Goal: Task Accomplishment & Management: Complete application form

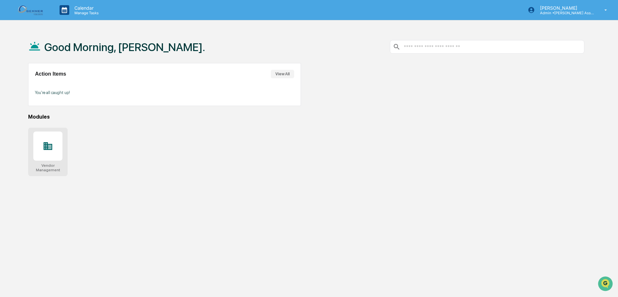
click at [46, 146] on icon at bounding box center [48, 146] width 9 height 8
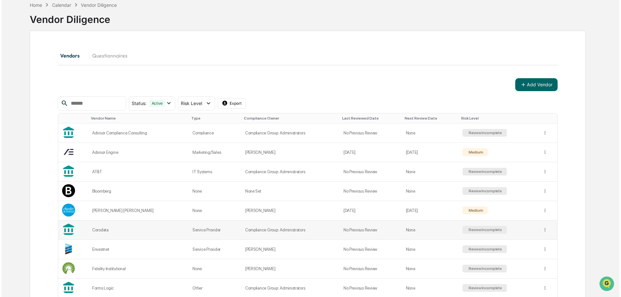
scroll to position [65, 0]
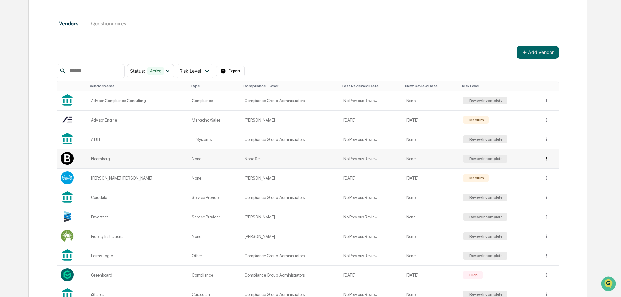
click at [541, 160] on html "Calendar Manage Tasks [PERSON_NAME] Admin • [PERSON_NAME] Asset Management Home…" at bounding box center [310, 83] width 621 height 297
click at [538, 173] on div "View Details" at bounding box center [542, 172] width 41 height 10
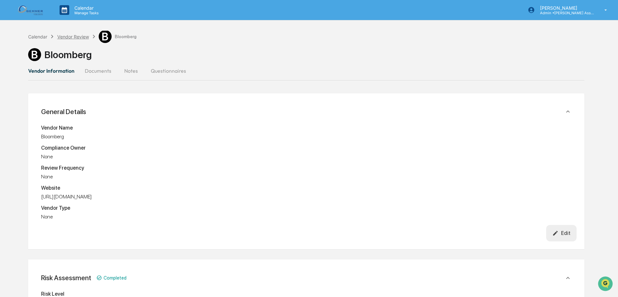
click at [67, 38] on div "Vendor Review" at bounding box center [73, 36] width 32 height 5
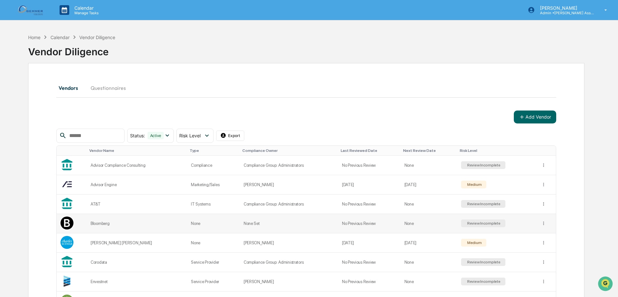
click at [102, 223] on div "Bloomberg" at bounding box center [137, 223] width 92 height 5
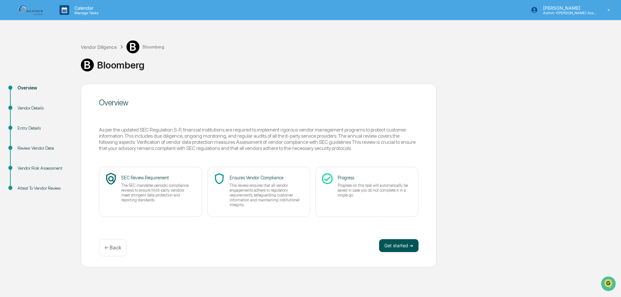
click at [392, 247] on button "Get started ➔" at bounding box center [398, 245] width 39 height 13
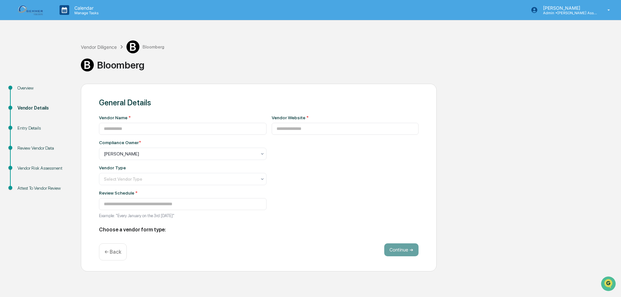
type input "*********"
type input "**********"
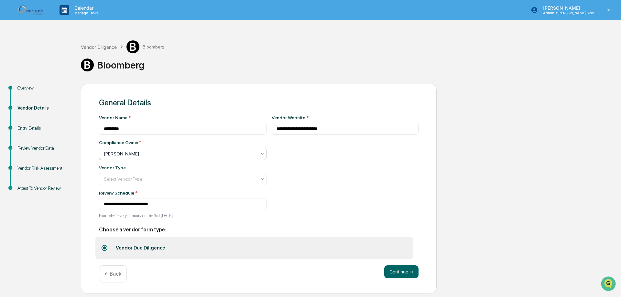
click at [260, 155] on icon at bounding box center [262, 153] width 5 height 5
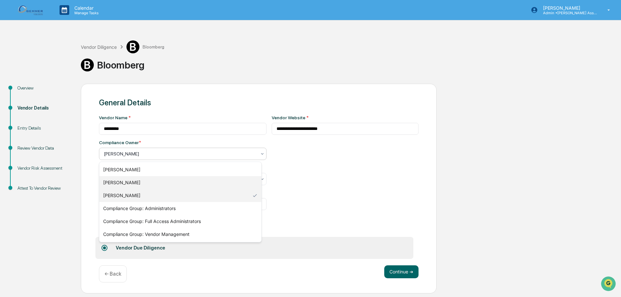
click at [237, 184] on div "[PERSON_NAME]" at bounding box center [180, 182] width 162 height 13
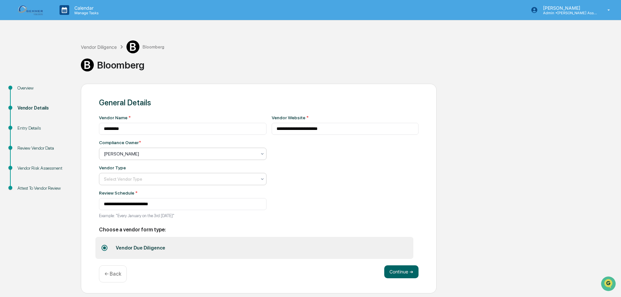
click at [261, 182] on div "Select Vendor Type" at bounding box center [183, 179] width 168 height 12
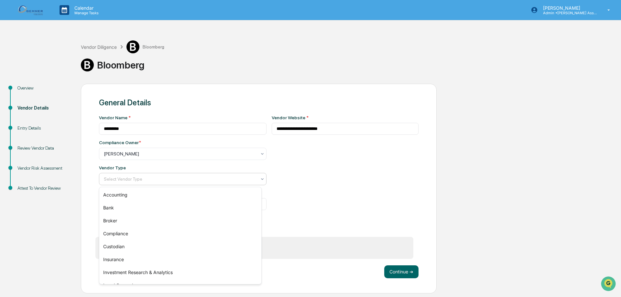
click at [339, 194] on div "**********" at bounding box center [345, 168] width 147 height 107
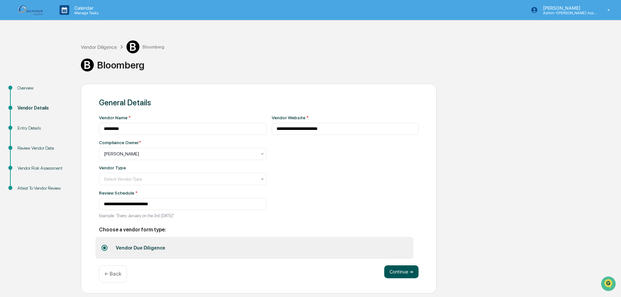
click at [398, 275] on button "Continue ➔" at bounding box center [401, 272] width 34 height 13
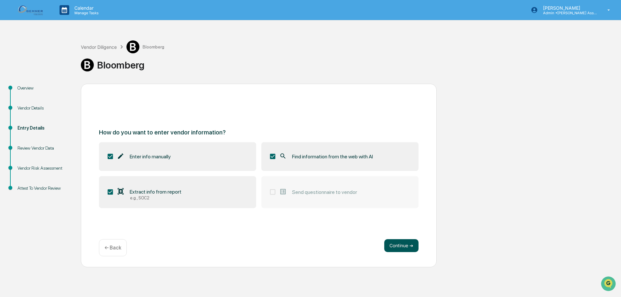
click at [394, 249] on button "Continue ➔" at bounding box center [401, 245] width 34 height 13
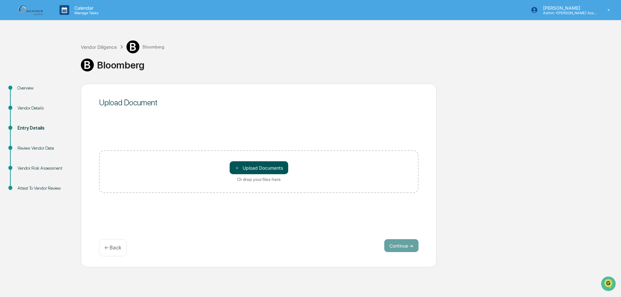
click at [273, 166] on button "＋ Upload Documents" at bounding box center [259, 167] width 59 height 13
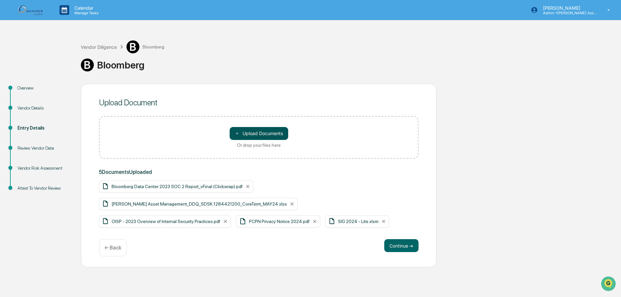
click at [250, 132] on button "＋ Upload Documents" at bounding box center [259, 133] width 59 height 13
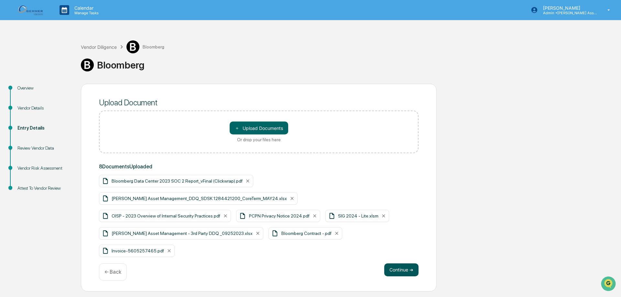
click at [401, 269] on button "Continue ➔" at bounding box center [401, 270] width 34 height 13
